Goal: Transaction & Acquisition: Download file/media

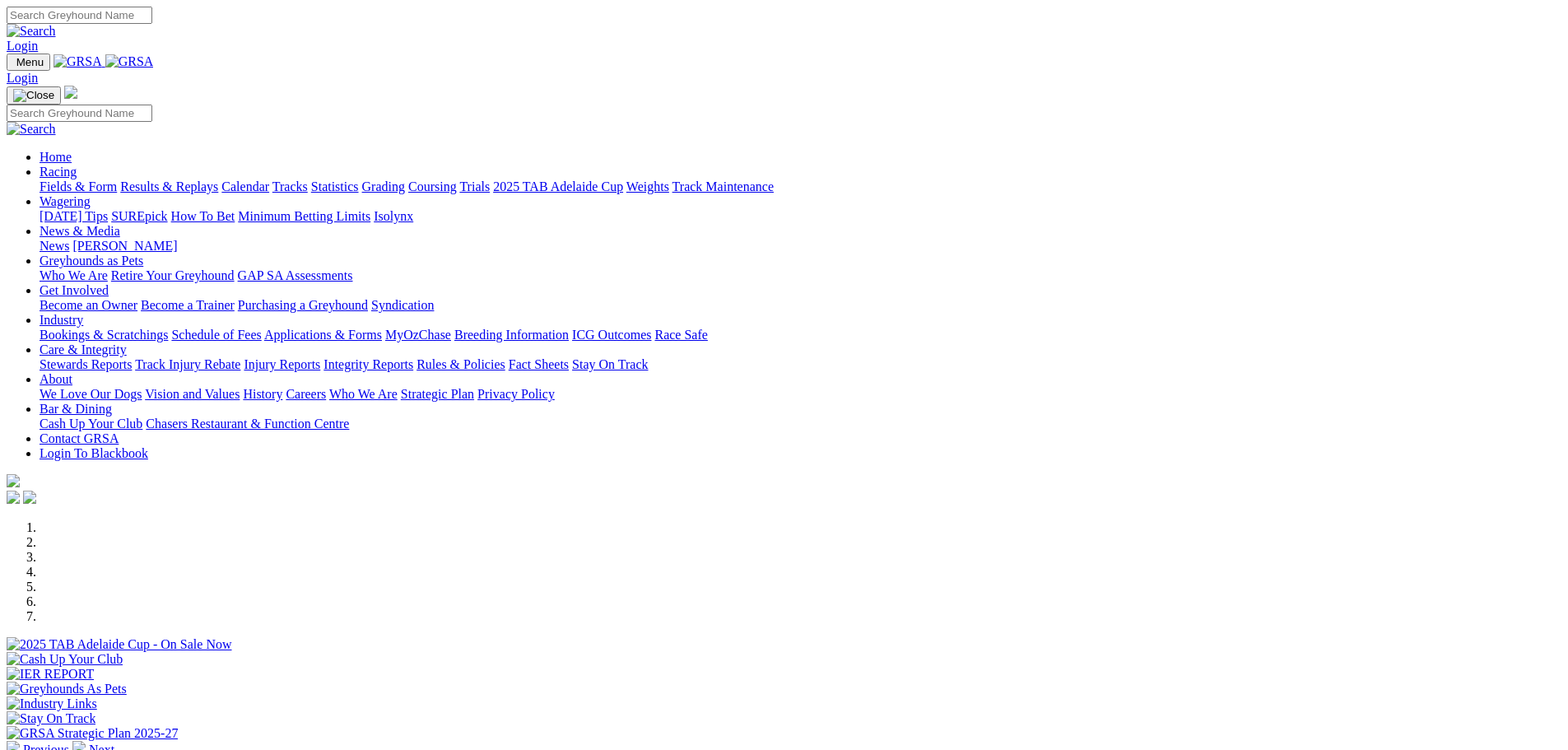
drag, startPoint x: 0, startPoint y: 0, endPoint x: 1395, endPoint y: 149, distance: 1402.9
click at [1395, 521] on div "Previous Next" at bounding box center [784, 639] width 1555 height 237
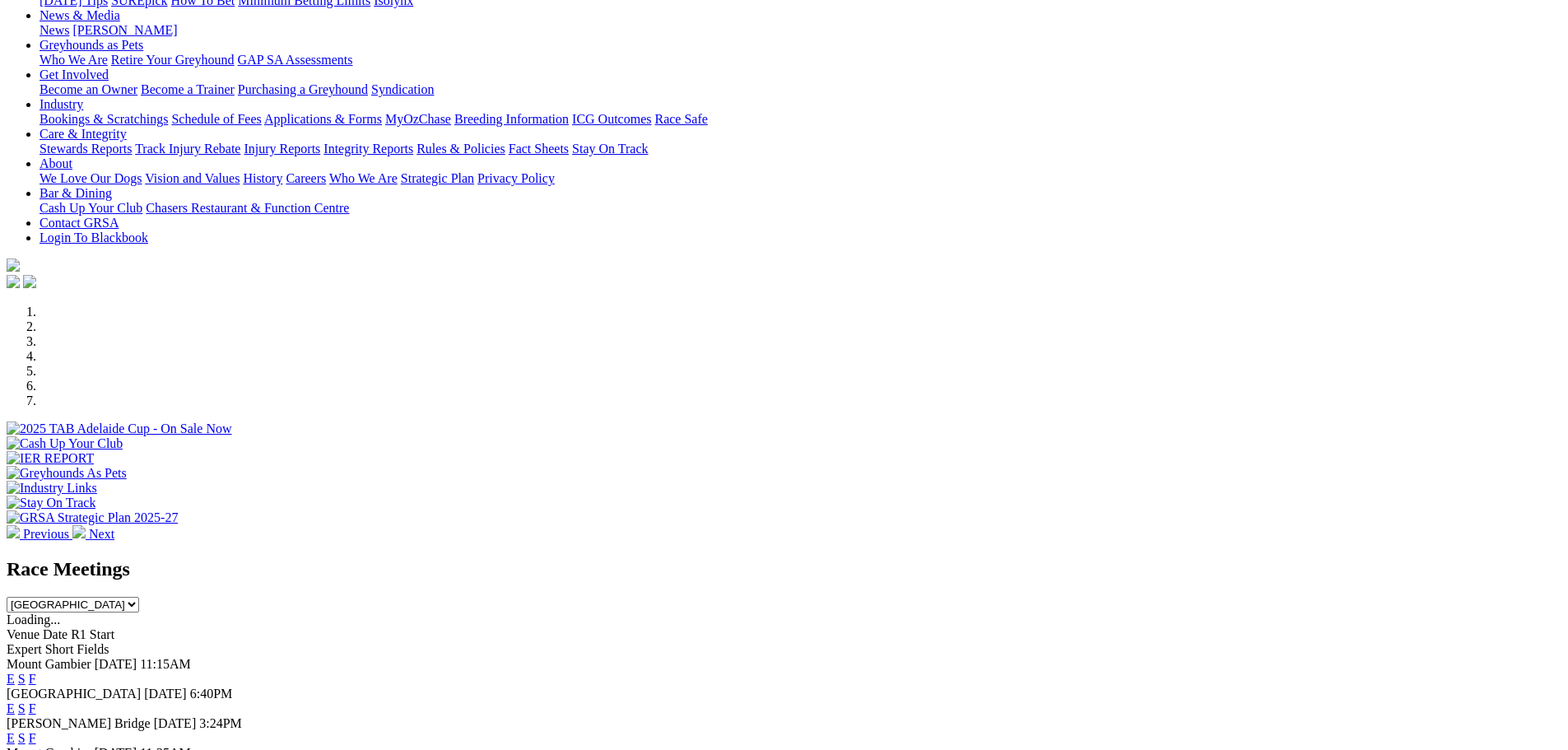
scroll to position [330, 0]
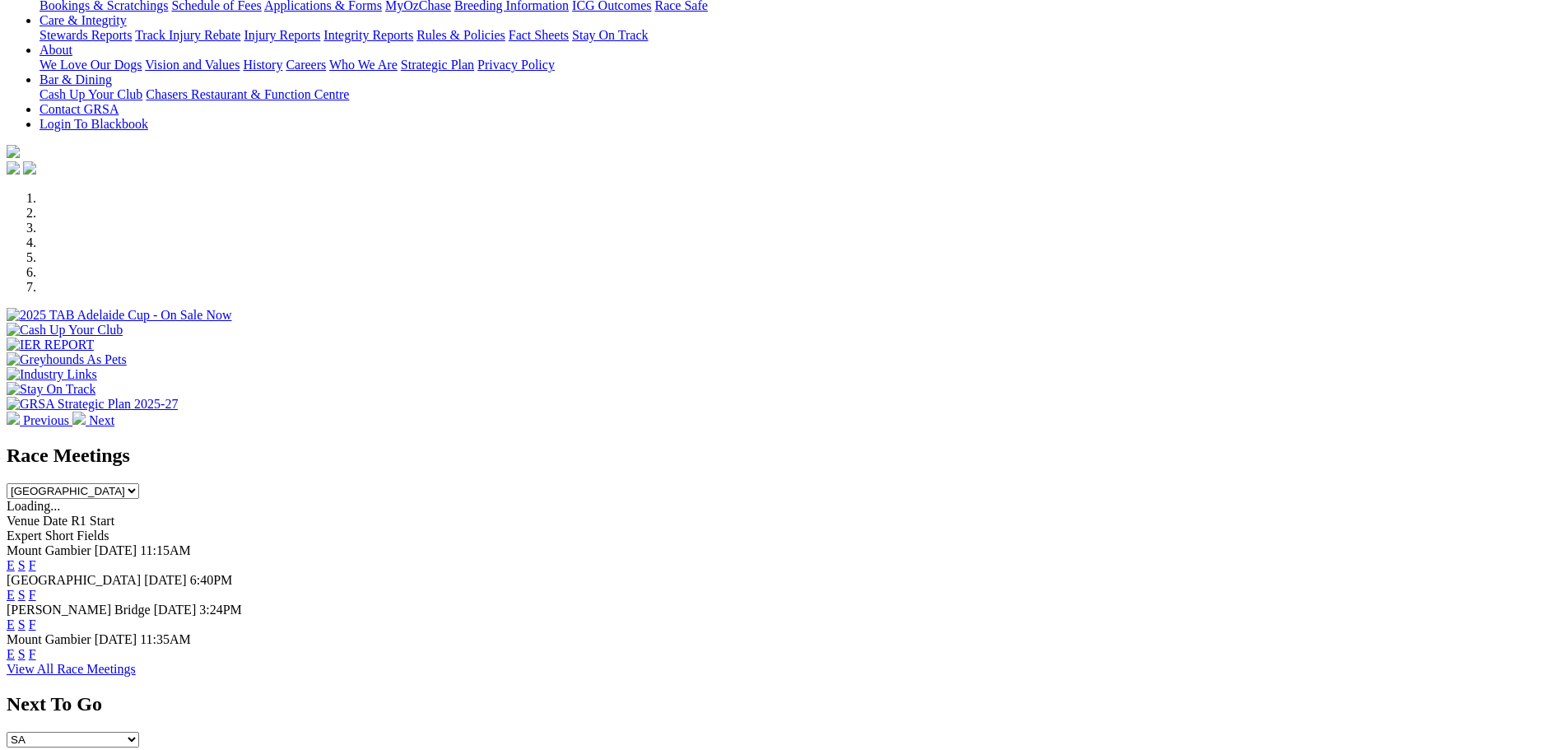
click at [15, 558] on link "E" at bounding box center [10, 565] width 8 height 14
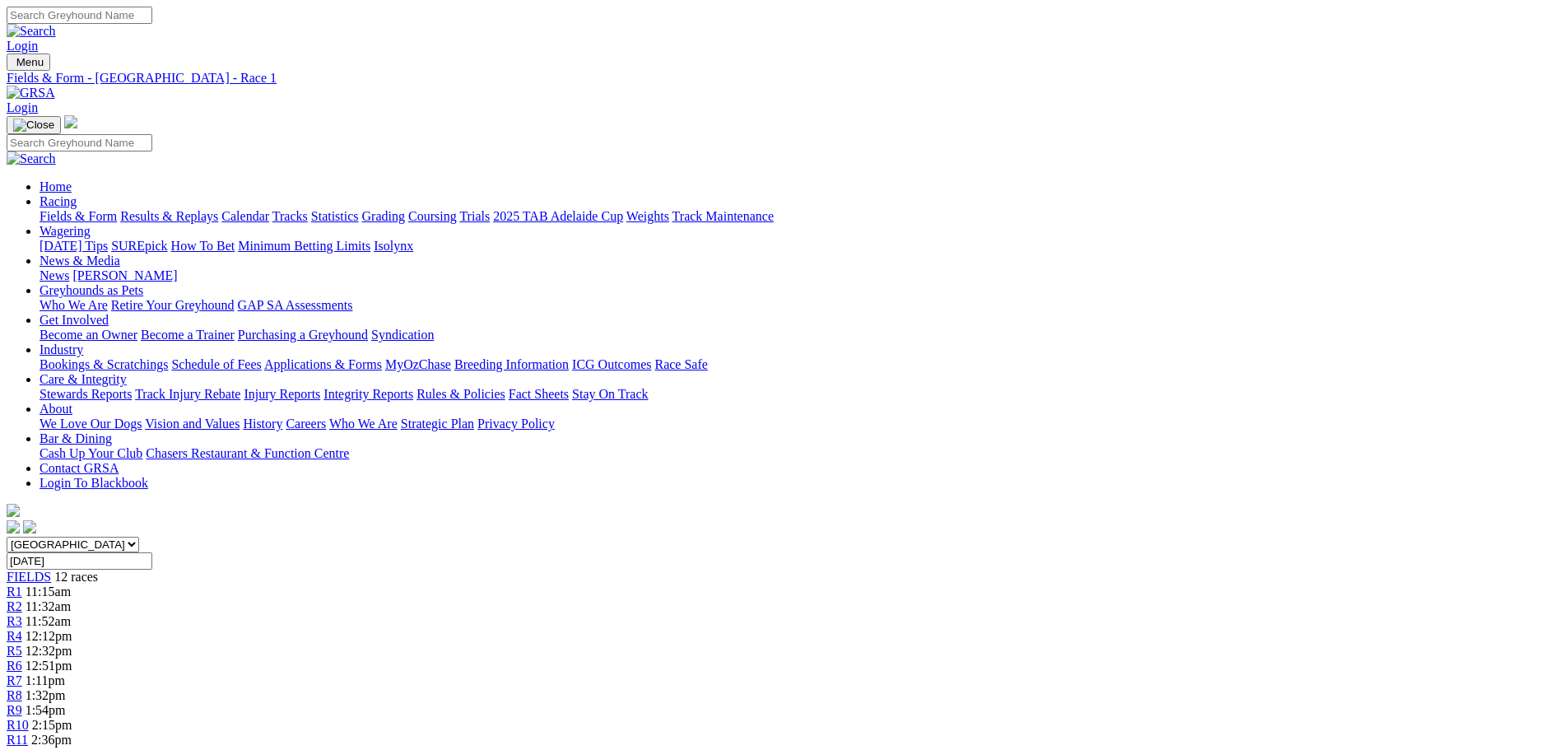
click at [820, 215] on link "PDF" at bounding box center [808, 207] width 24 height 14
